Goal: Task Accomplishment & Management: Use online tool/utility

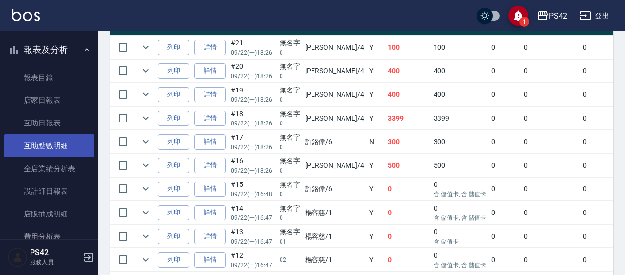
scroll to position [246, 0]
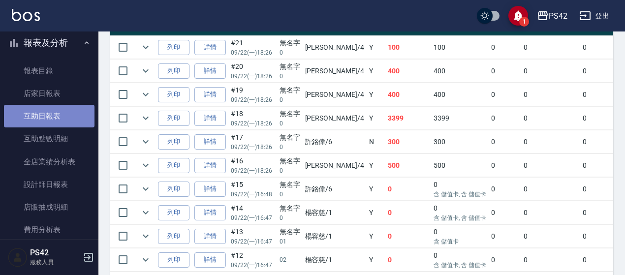
click at [50, 119] on link "互助日報表" at bounding box center [49, 116] width 91 height 23
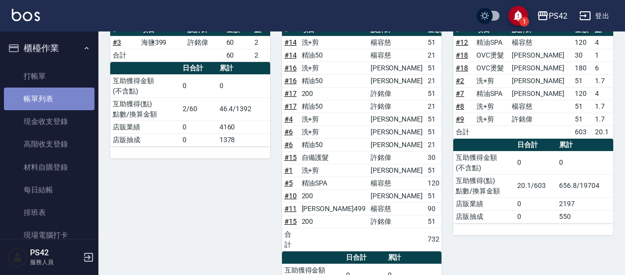
click at [53, 98] on link "帳單列表" at bounding box center [49, 99] width 91 height 23
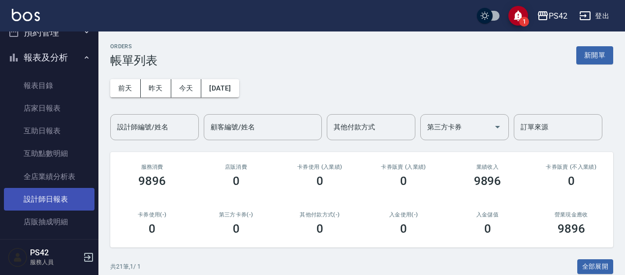
scroll to position [295, 0]
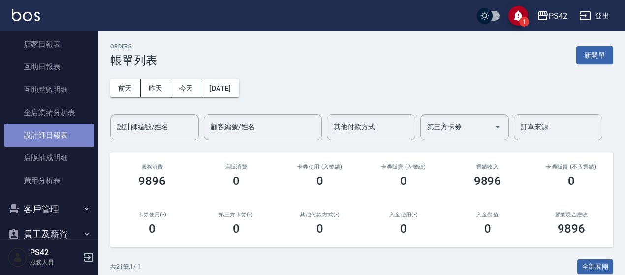
click at [52, 134] on link "設計師日報表" at bounding box center [49, 135] width 91 height 23
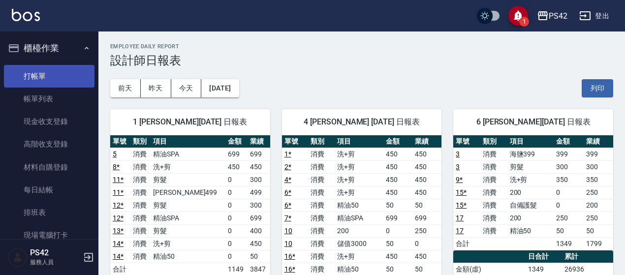
click at [61, 81] on link "打帳單" at bounding box center [49, 76] width 91 height 23
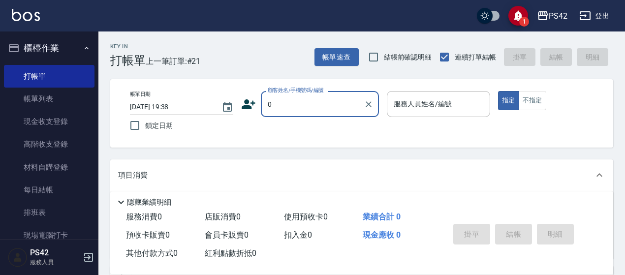
type input "無名字/0/null"
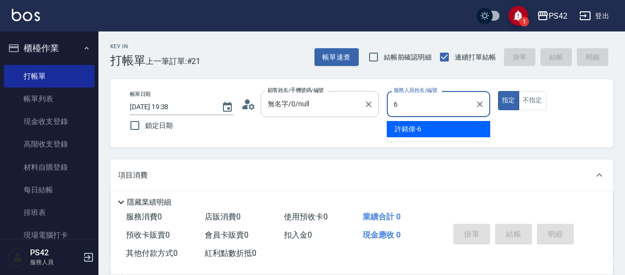
type input "[PERSON_NAME]-6"
type button "true"
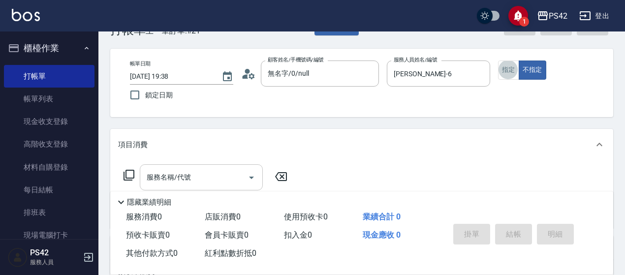
scroll to position [98, 0]
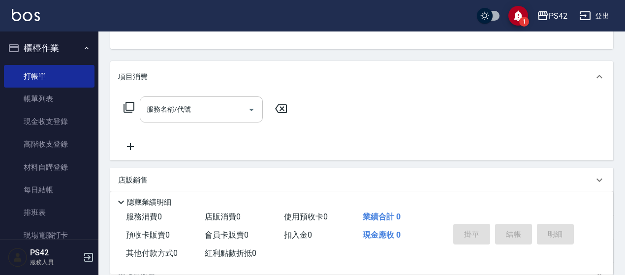
click at [223, 116] on input "服務名稱/代號" at bounding box center [193, 109] width 99 height 17
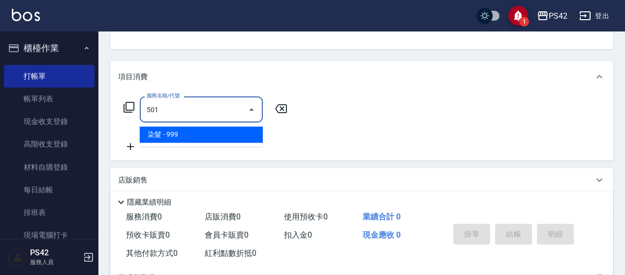
type input "染髮(501)"
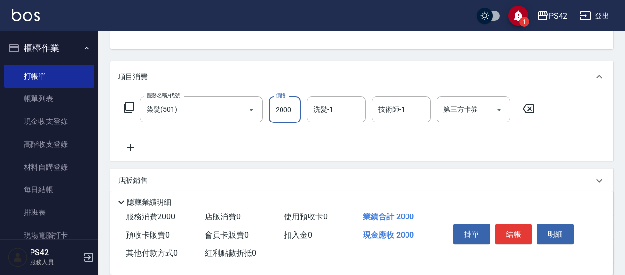
type input "2000"
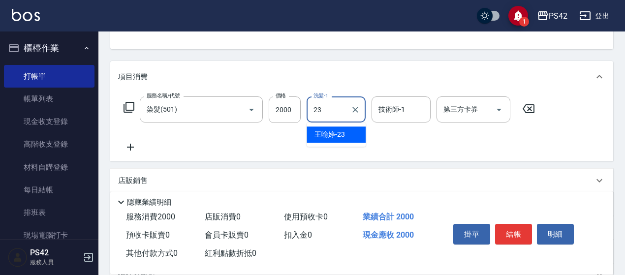
type input "[PERSON_NAME]-23"
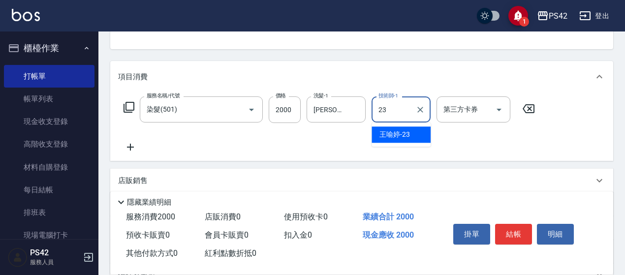
type input "[PERSON_NAME]-23"
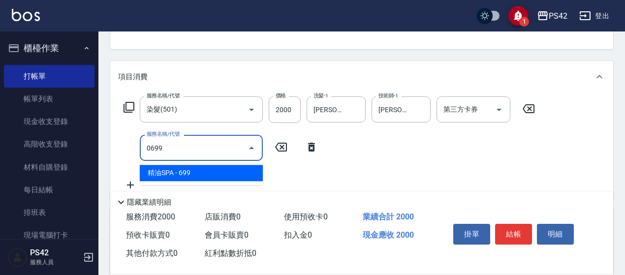
type input "精油SPA(0699)"
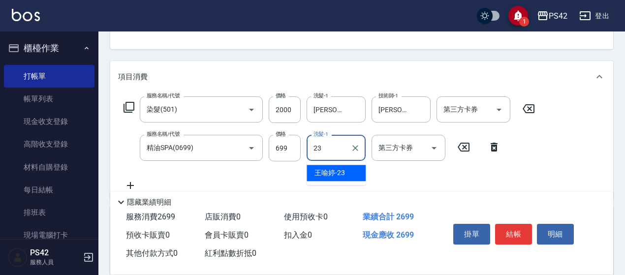
type input "[PERSON_NAME]-23"
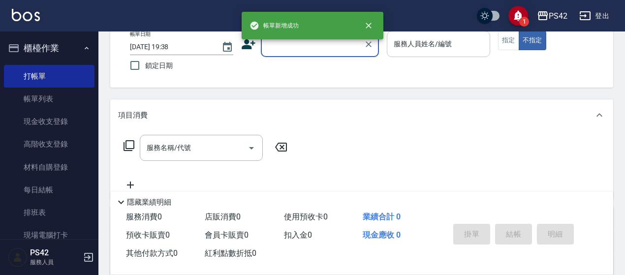
scroll to position [0, 0]
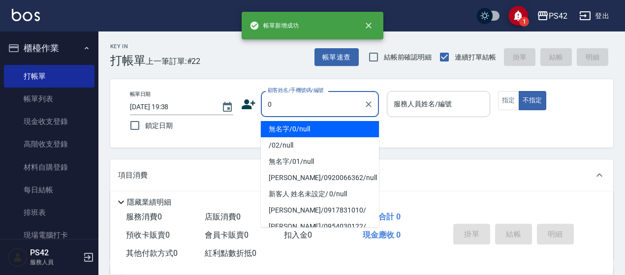
type input "無名字/0/null"
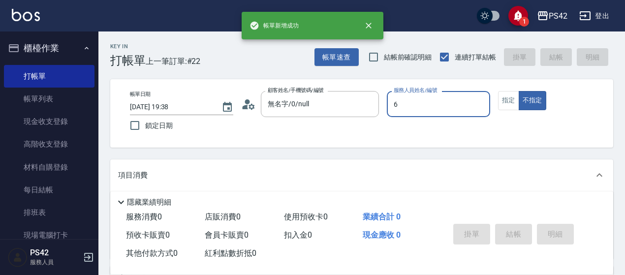
type input "[PERSON_NAME]-6"
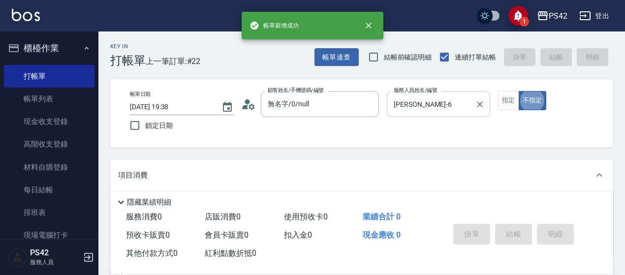
type button "false"
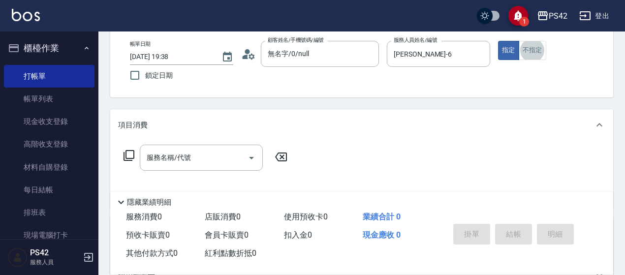
scroll to position [98, 0]
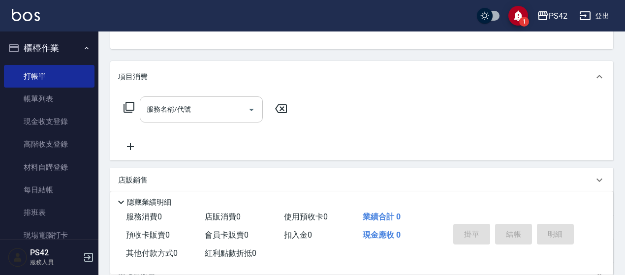
click at [182, 103] on div "服務名稱/代號 服務名稱/代號" at bounding box center [201, 109] width 123 height 26
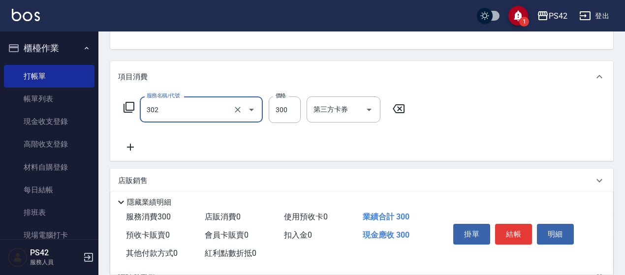
type input "剪髮(302)"
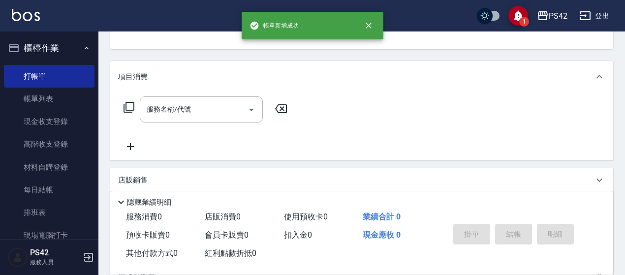
scroll to position [95, 0]
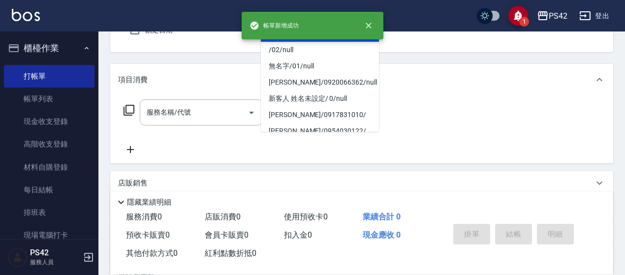
type input "無名字/0/null"
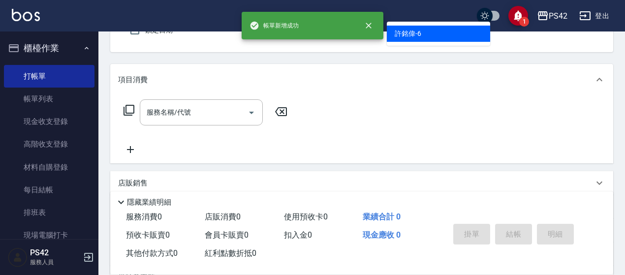
type input "[PERSON_NAME]-6"
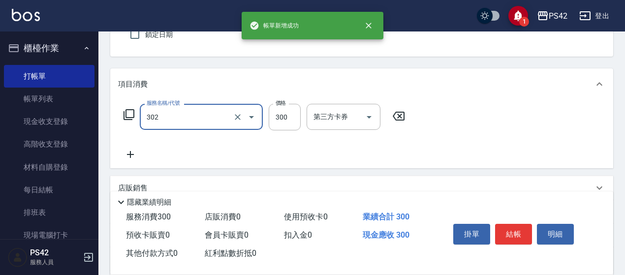
type input "剪髮(302)"
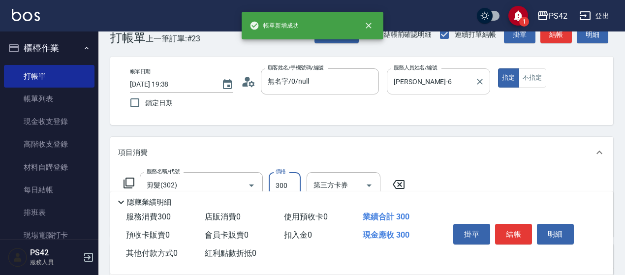
scroll to position [0, 0]
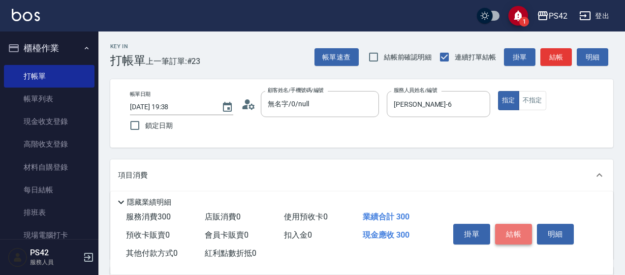
click at [513, 230] on button "結帳" at bounding box center [513, 234] width 37 height 21
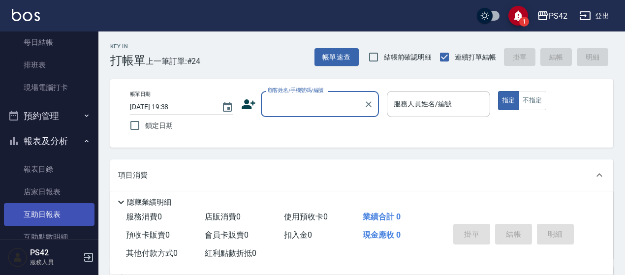
scroll to position [197, 0]
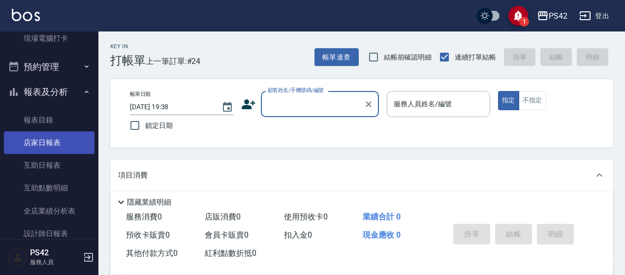
click at [37, 146] on link "店家日報表" at bounding box center [49, 142] width 91 height 23
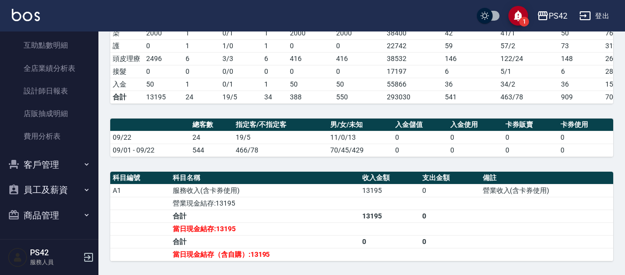
scroll to position [339, 0]
click at [53, 98] on link "設計師日報表" at bounding box center [49, 91] width 91 height 23
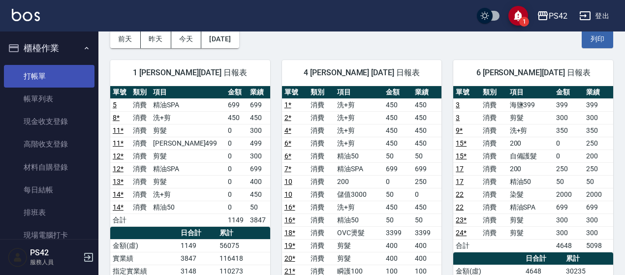
click at [51, 74] on link "打帳單" at bounding box center [49, 76] width 91 height 23
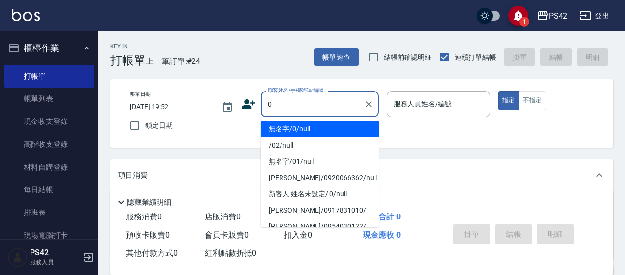
type input "無名字/0/null"
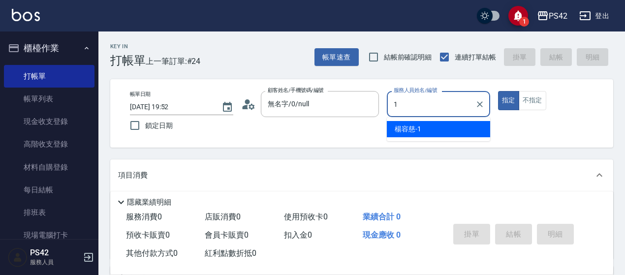
type input "[PERSON_NAME]-1"
type button "true"
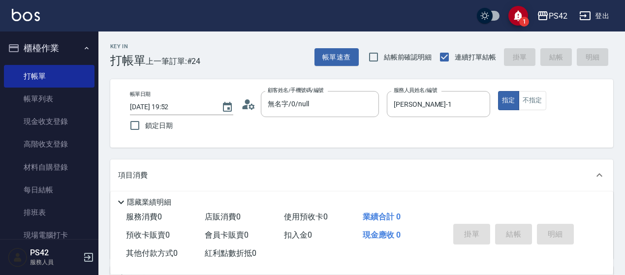
scroll to position [148, 0]
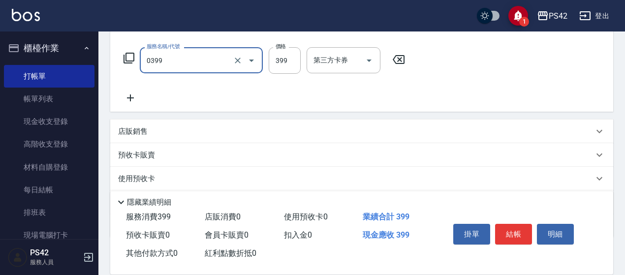
type input "海鹽399(0399)"
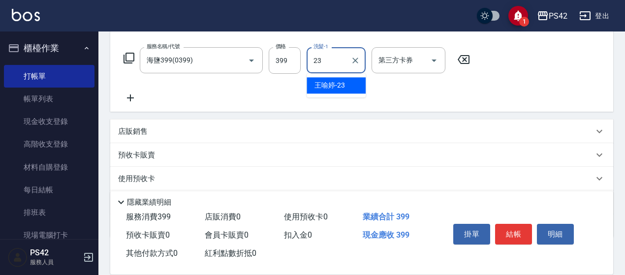
type input "[PERSON_NAME]-23"
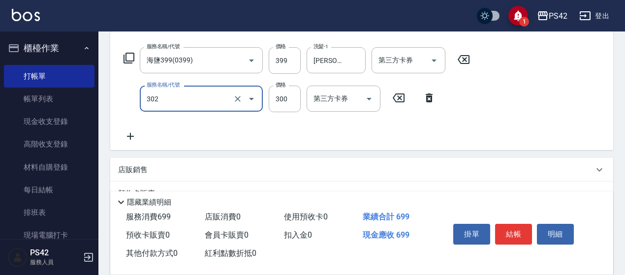
type input "剪髮(302)"
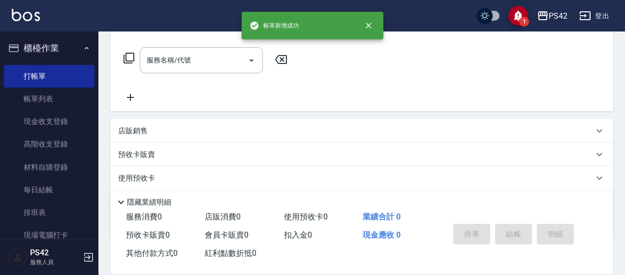
scroll to position [0, 0]
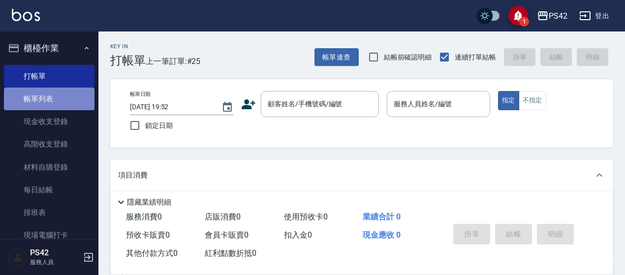
click at [78, 105] on link "帳單列表" at bounding box center [49, 99] width 91 height 23
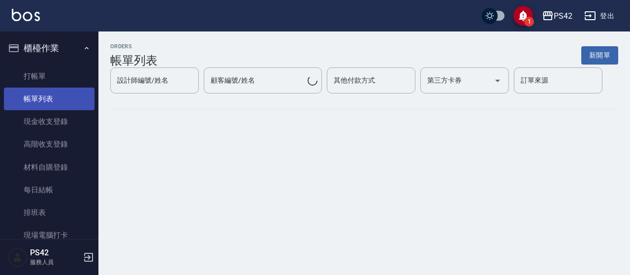
click at [62, 102] on link "帳單列表" at bounding box center [49, 99] width 91 height 23
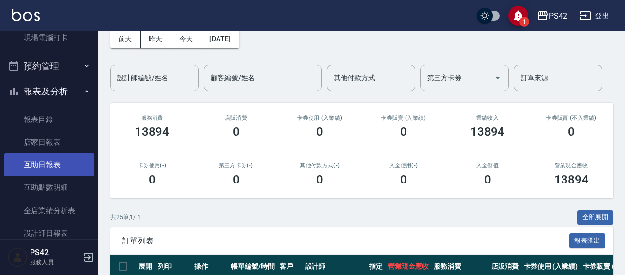
scroll to position [246, 0]
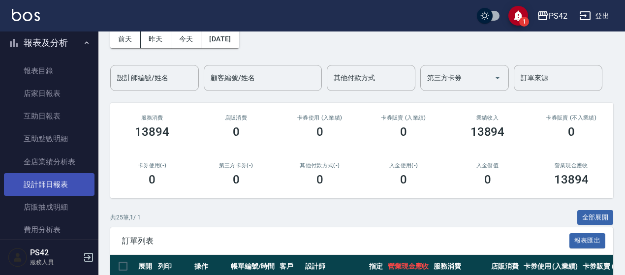
click at [62, 184] on link "設計師日報表" at bounding box center [49, 184] width 91 height 23
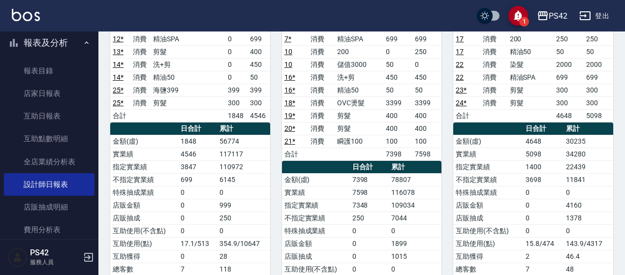
scroll to position [277, 0]
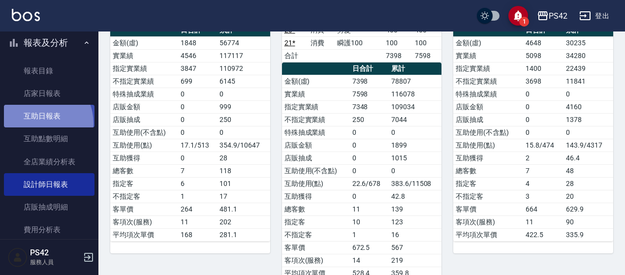
click at [36, 123] on link "互助日報表" at bounding box center [49, 116] width 91 height 23
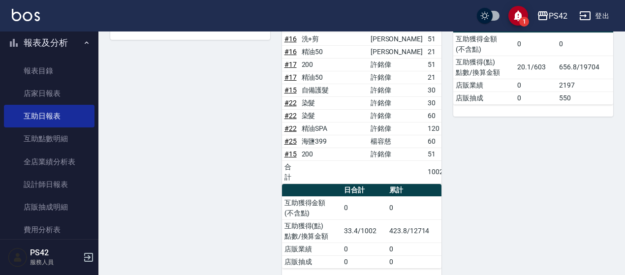
scroll to position [268, 0]
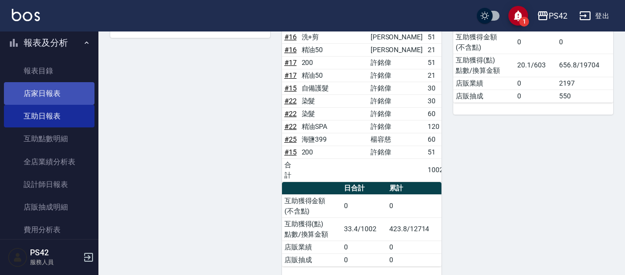
click at [61, 85] on link "店家日報表" at bounding box center [49, 93] width 91 height 23
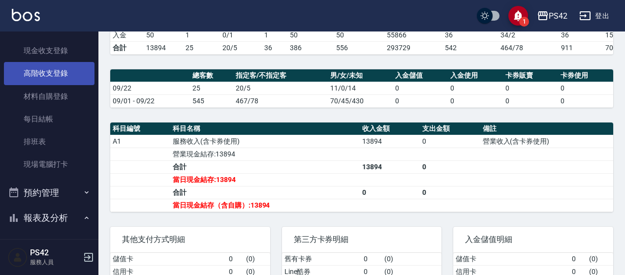
scroll to position [49, 0]
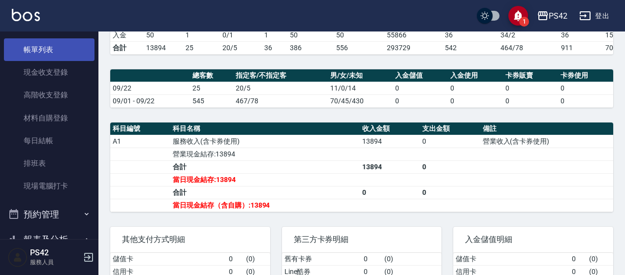
click at [58, 50] on link "帳單列表" at bounding box center [49, 49] width 91 height 23
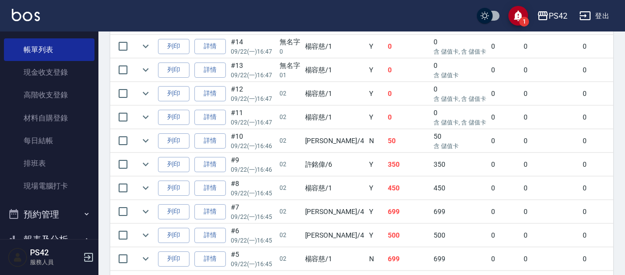
scroll to position [532, 0]
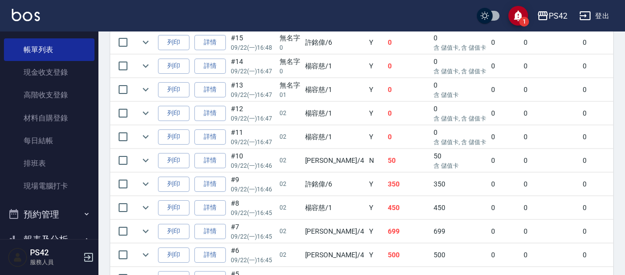
click at [4, 38] on link "帳單列表" at bounding box center [49, 49] width 91 height 23
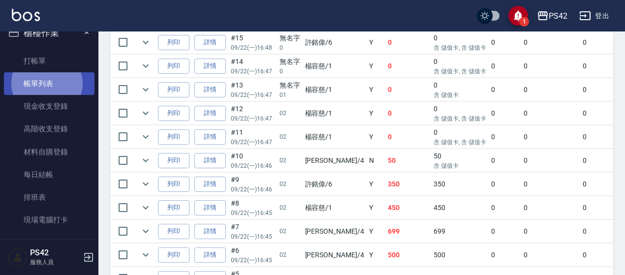
scroll to position [0, 0]
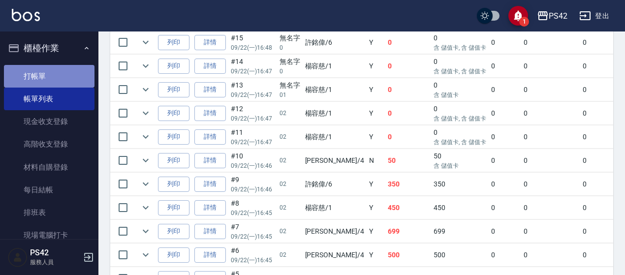
click at [62, 75] on link "打帳單" at bounding box center [49, 76] width 91 height 23
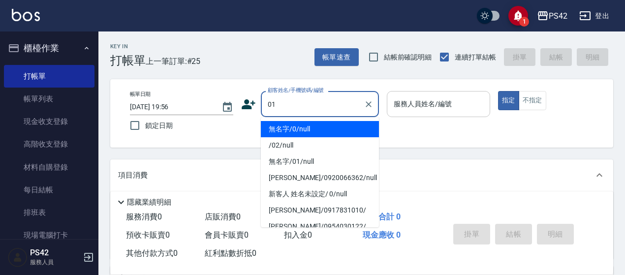
type input "無名字/01/null"
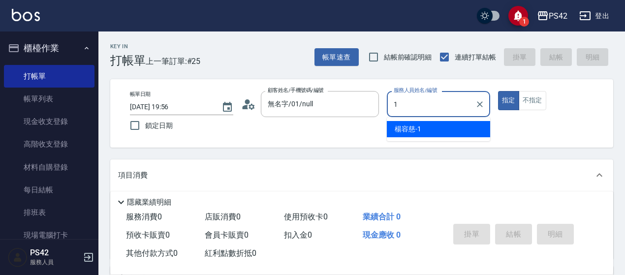
type input "[PERSON_NAME]-1"
type button "true"
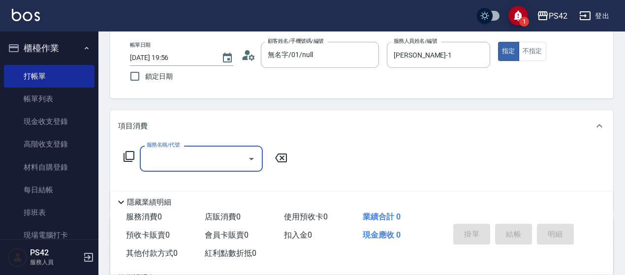
scroll to position [98, 0]
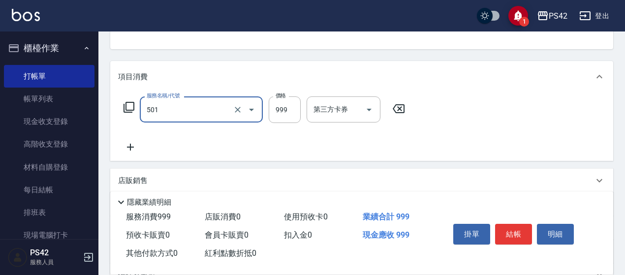
type input "染髮(501)"
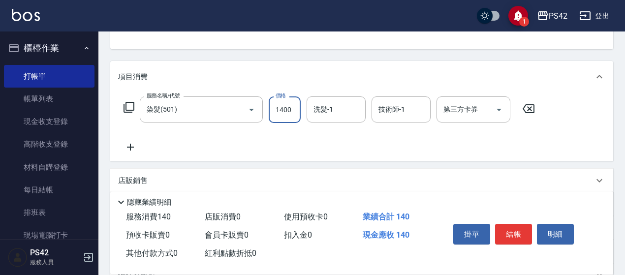
type input "1400"
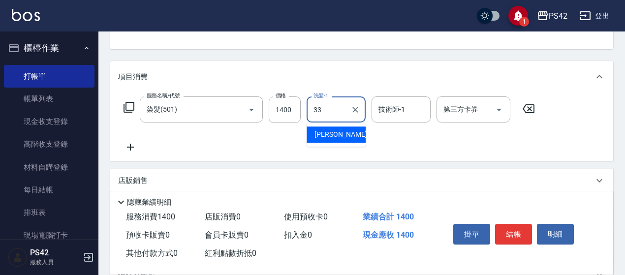
type input "[PERSON_NAME]-33"
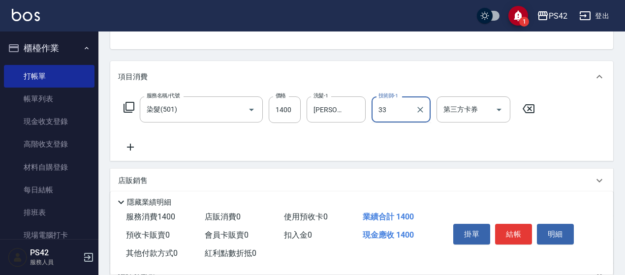
type input "[PERSON_NAME]-33"
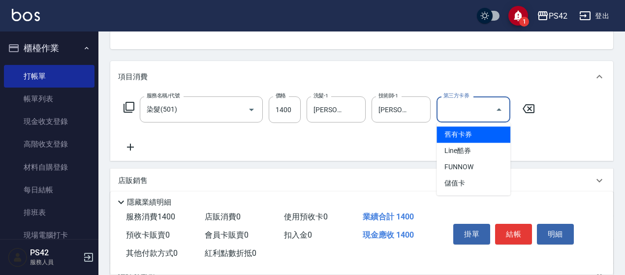
type input "儲值卡"
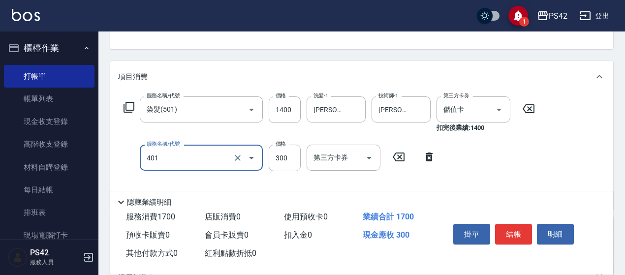
type input "300護(401)"
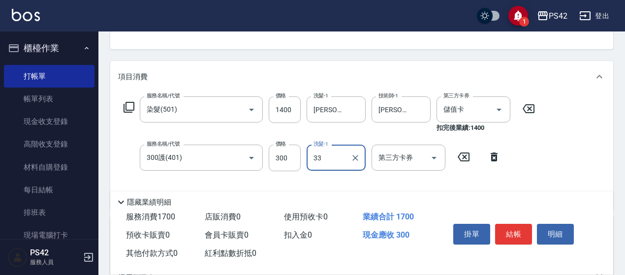
type input "[PERSON_NAME]-33"
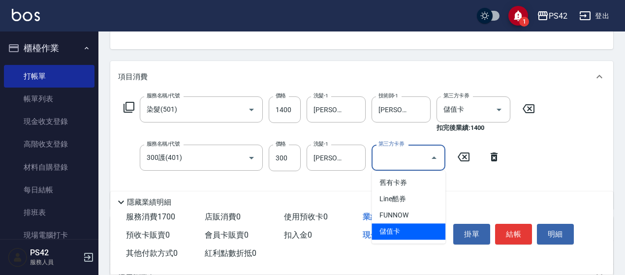
type input "儲值卡"
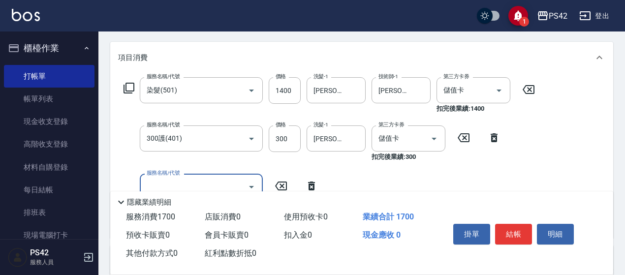
scroll to position [148, 0]
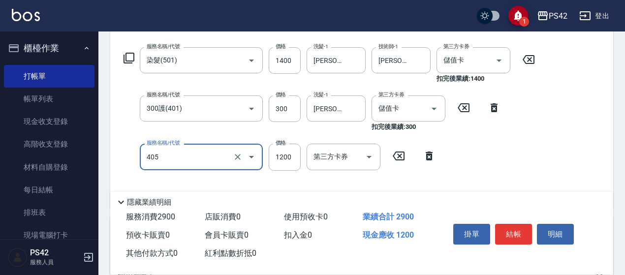
type input "1200護(405)"
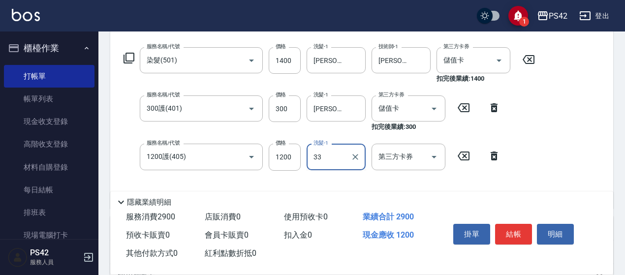
type input "[PERSON_NAME]-33"
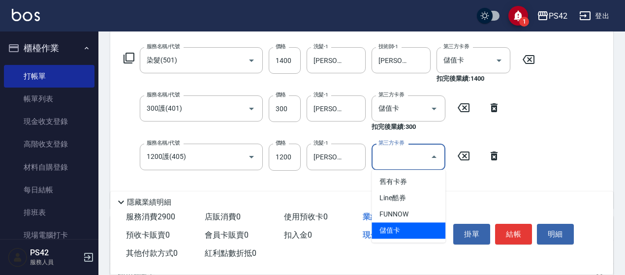
type input "儲值卡"
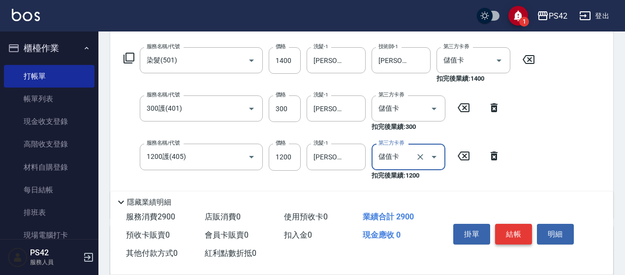
click at [515, 224] on button "結帳" at bounding box center [513, 234] width 37 height 21
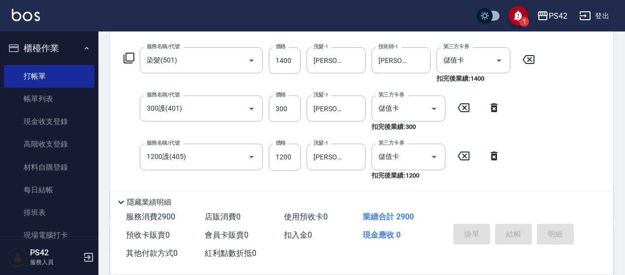
type input "[DATE] 19:57"
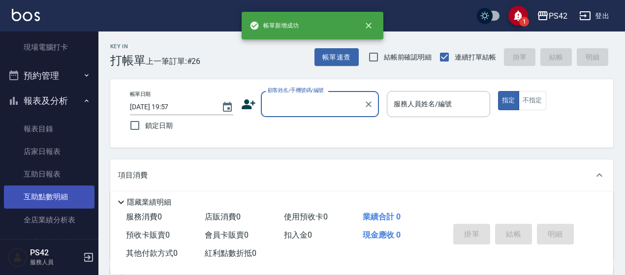
scroll to position [246, 0]
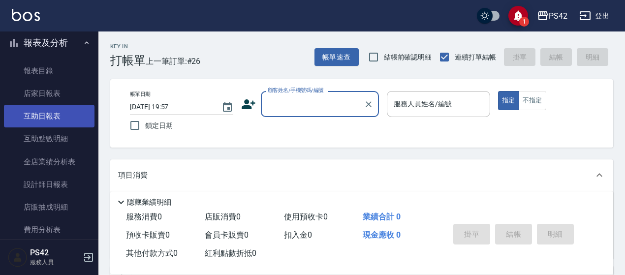
click at [46, 119] on link "互助日報表" at bounding box center [49, 116] width 91 height 23
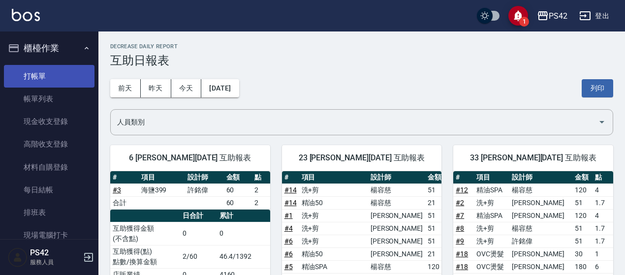
click at [61, 72] on link "打帳單" at bounding box center [49, 76] width 91 height 23
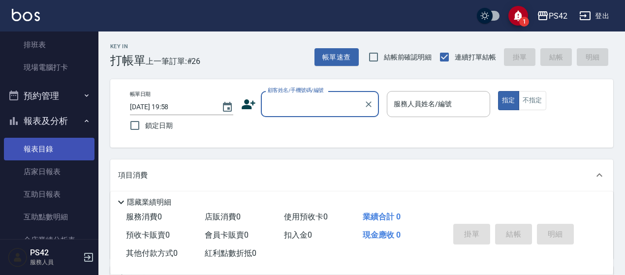
scroll to position [197, 0]
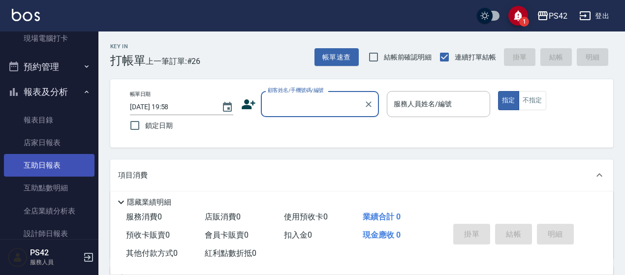
click at [54, 162] on link "互助日報表" at bounding box center [49, 165] width 91 height 23
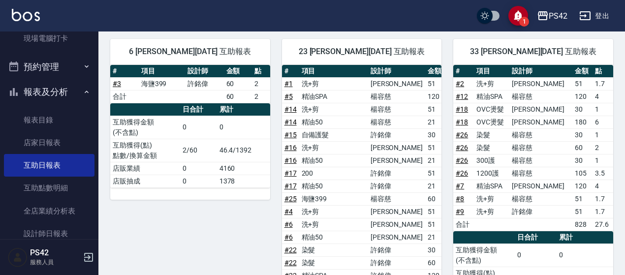
scroll to position [115, 0]
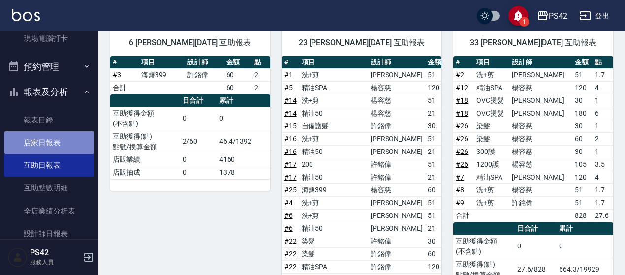
click at [51, 142] on link "店家日報表" at bounding box center [49, 142] width 91 height 23
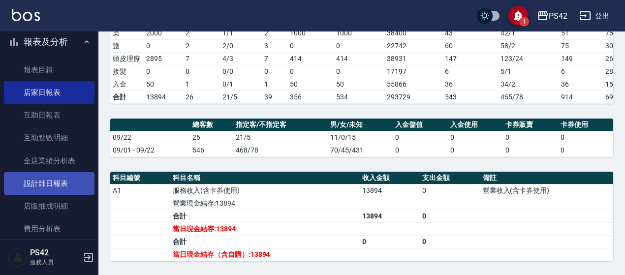
scroll to position [295, 0]
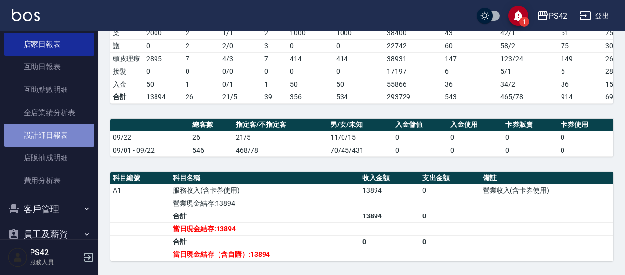
click at [61, 134] on link "設計師日報表" at bounding box center [49, 135] width 91 height 23
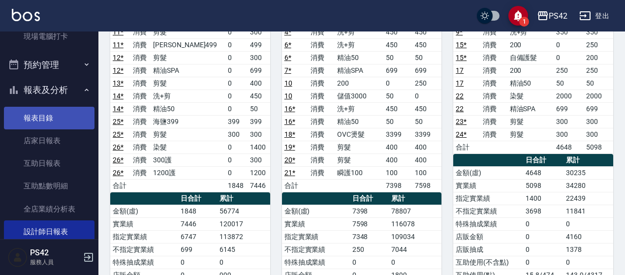
scroll to position [197, 0]
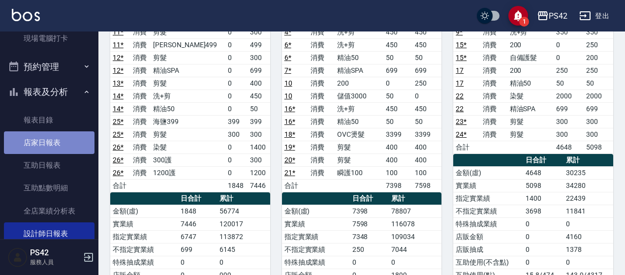
click at [58, 138] on link "店家日報表" at bounding box center [49, 142] width 91 height 23
